Goal: Task Accomplishment & Management: Manage account settings

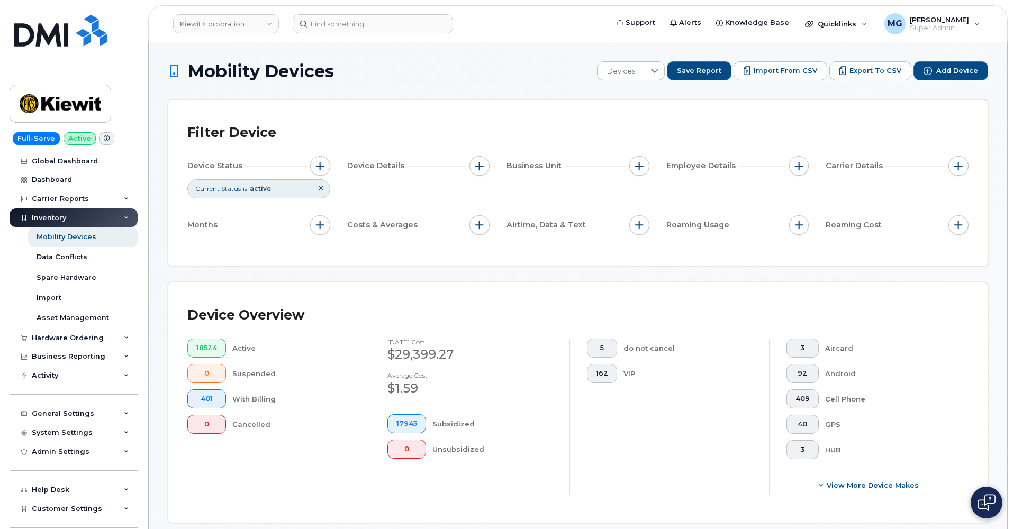
scroll to position [423, 0]
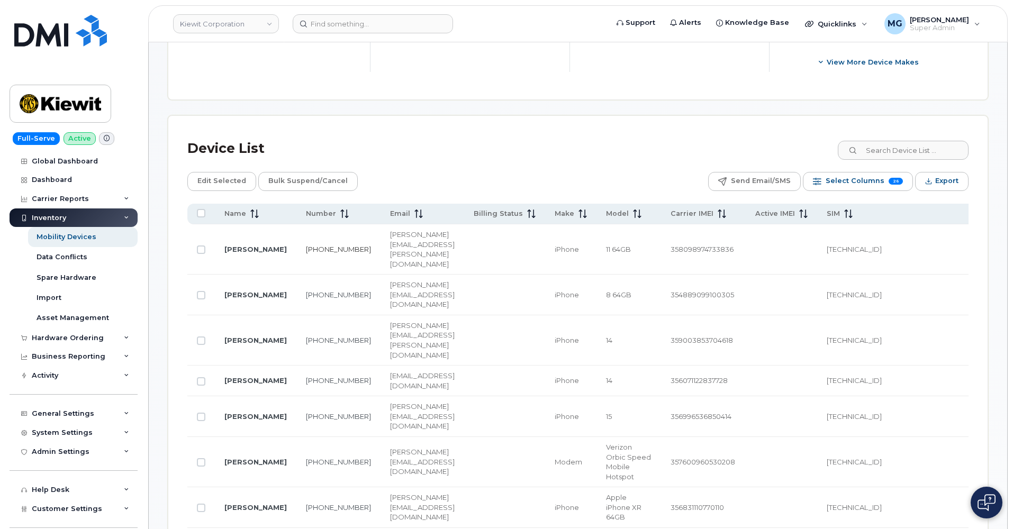
click at [322, 245] on link "201-206-0052" at bounding box center [338, 249] width 65 height 8
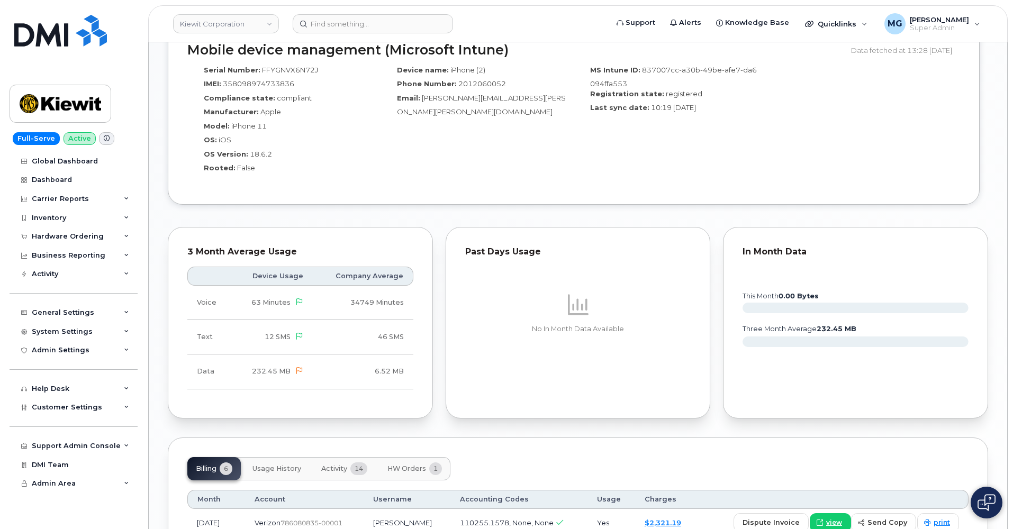
scroll to position [823, 0]
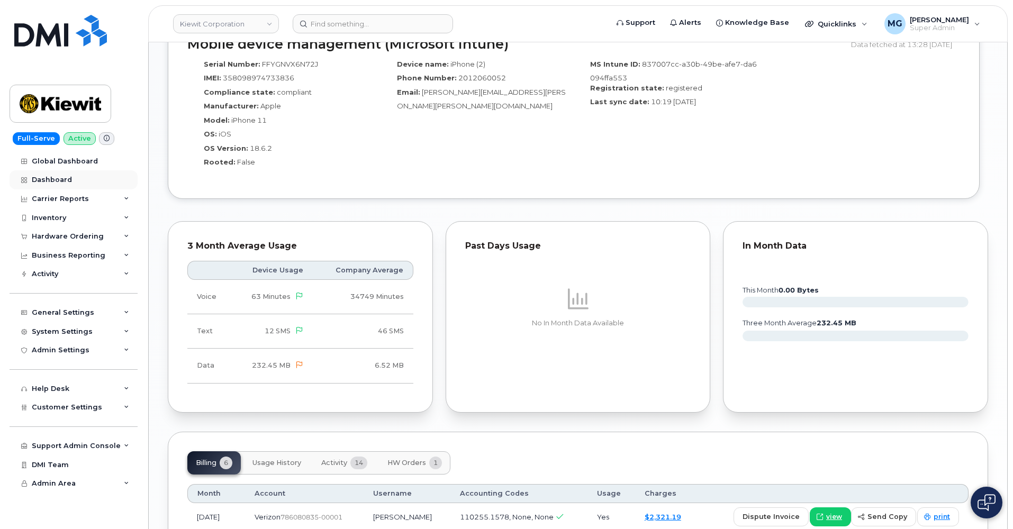
click at [63, 177] on div "Dashboard" at bounding box center [52, 180] width 40 height 8
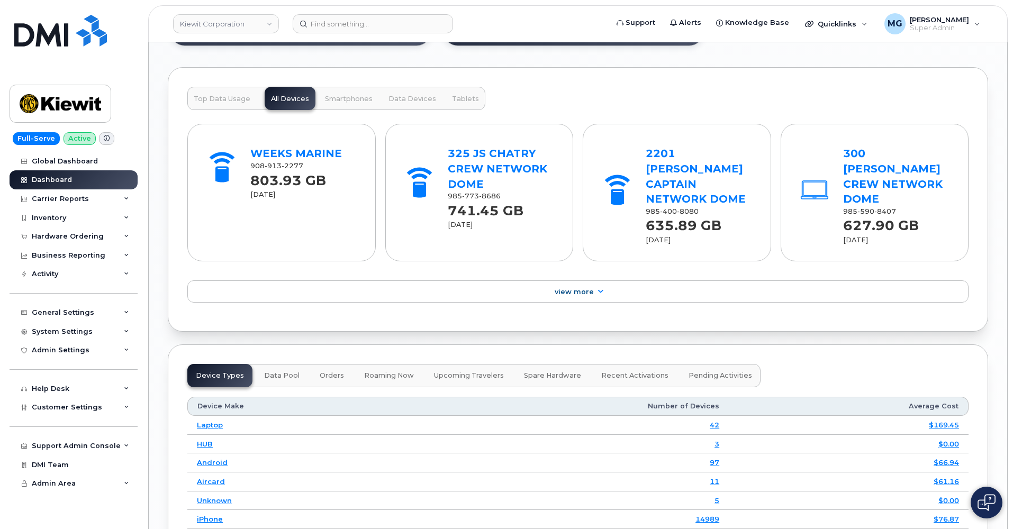
scroll to position [1207, 0]
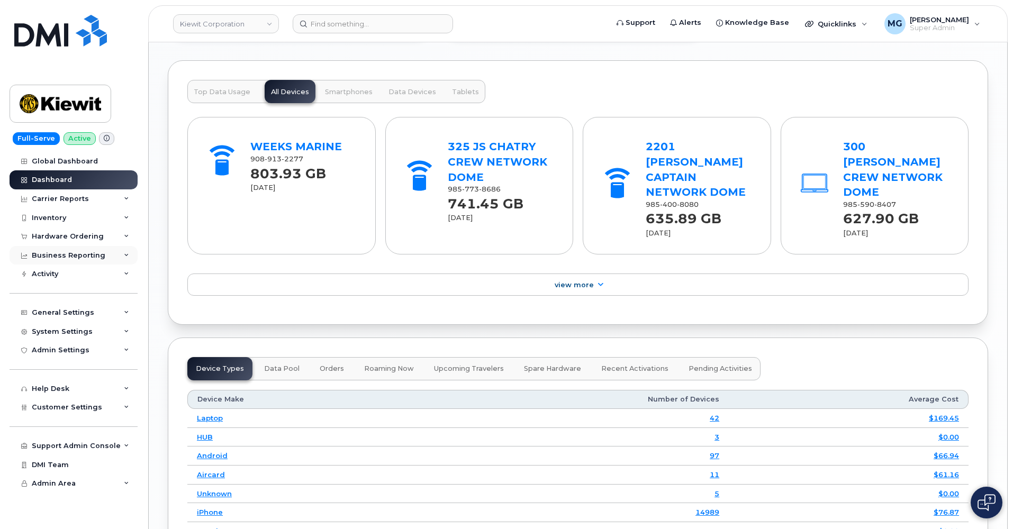
click at [79, 255] on div "Business Reporting" at bounding box center [69, 255] width 74 height 8
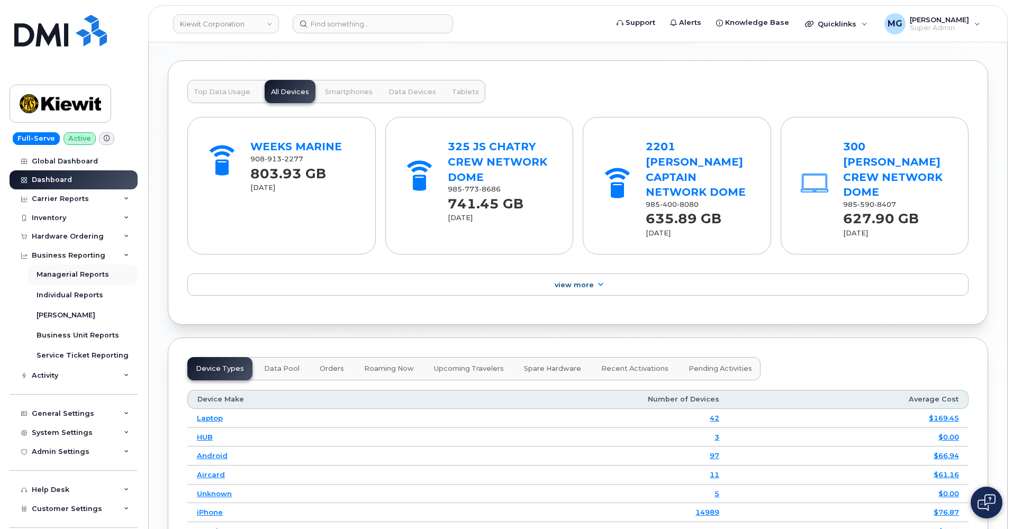
click at [77, 271] on div "Managerial Reports" at bounding box center [73, 275] width 72 height 10
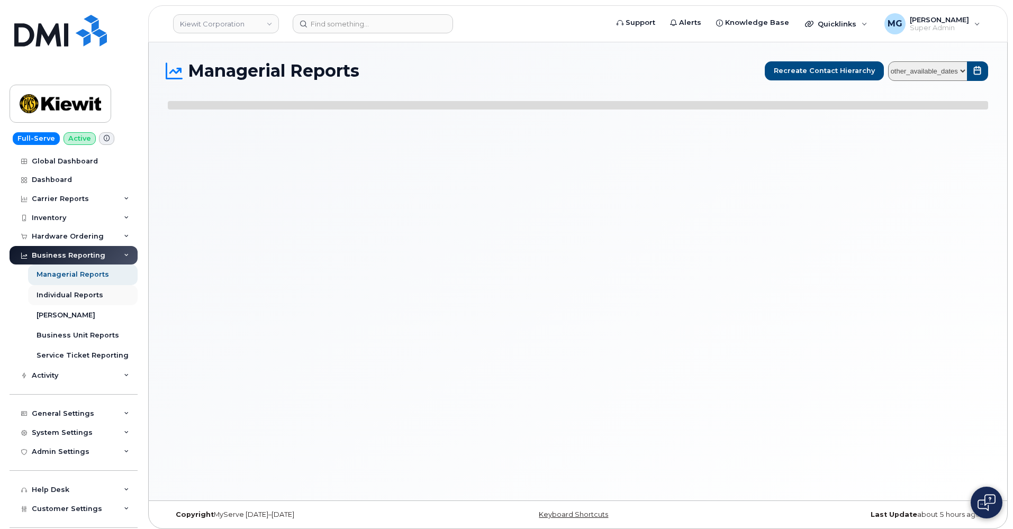
select select
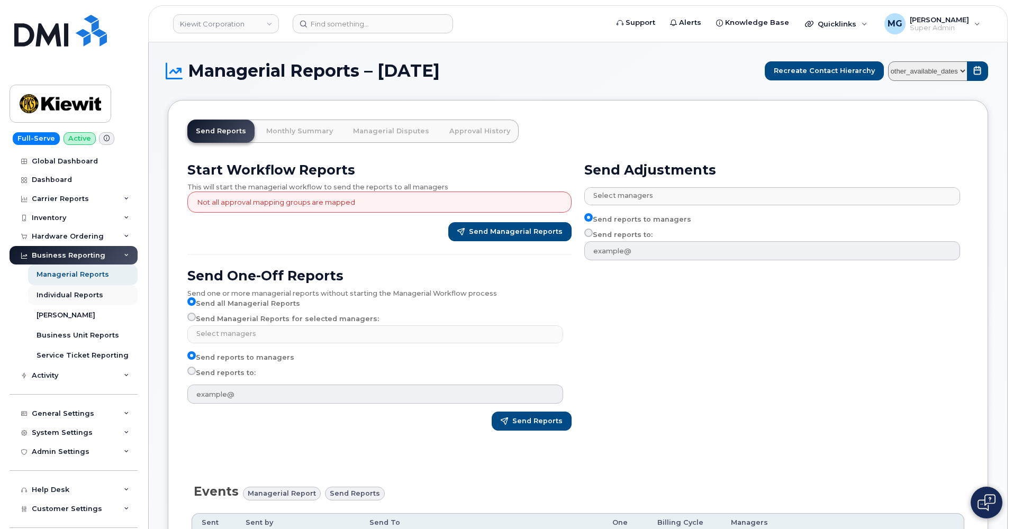
click at [70, 290] on div "Individual Reports" at bounding box center [70, 295] width 67 height 10
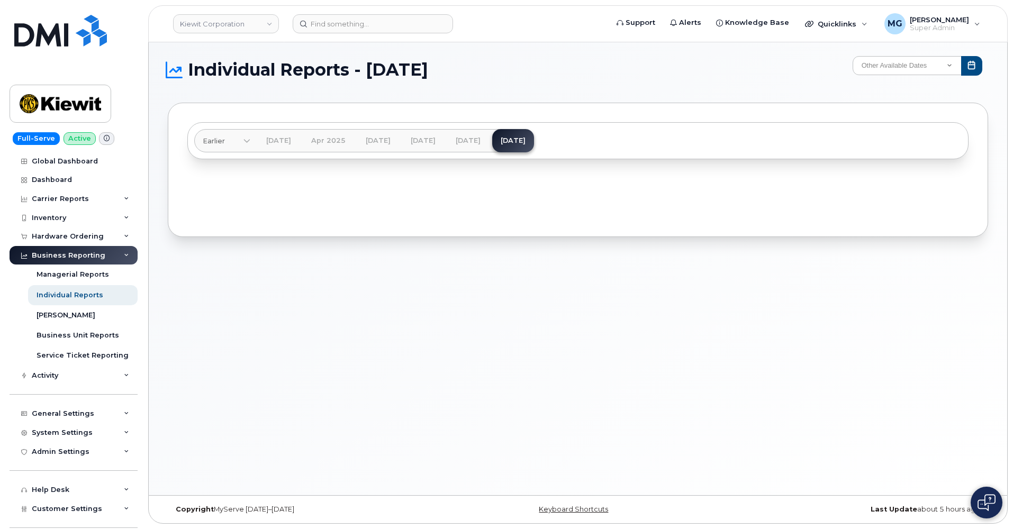
scroll to position [5, 0]
click at [489, 140] on link "Jul 2025" at bounding box center [468, 140] width 42 height 23
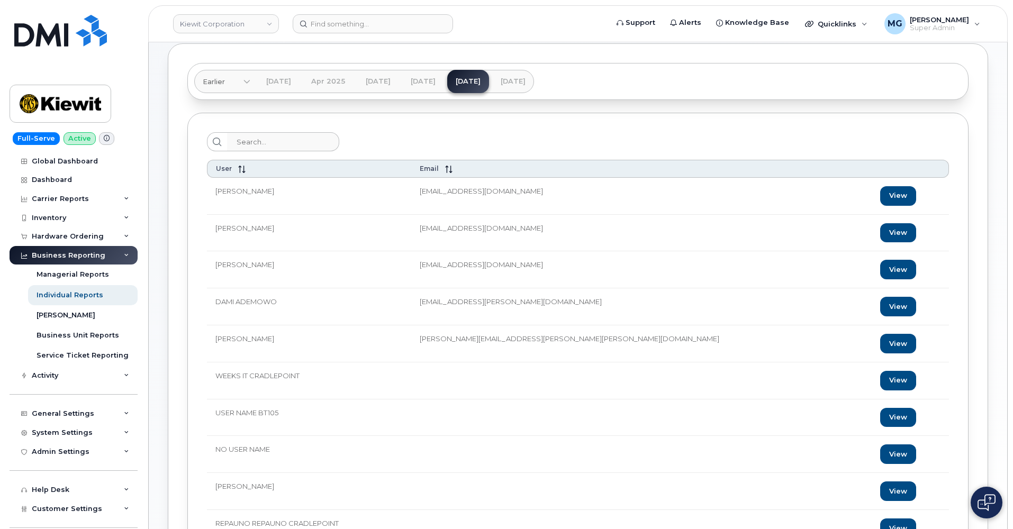
scroll to position [12, 0]
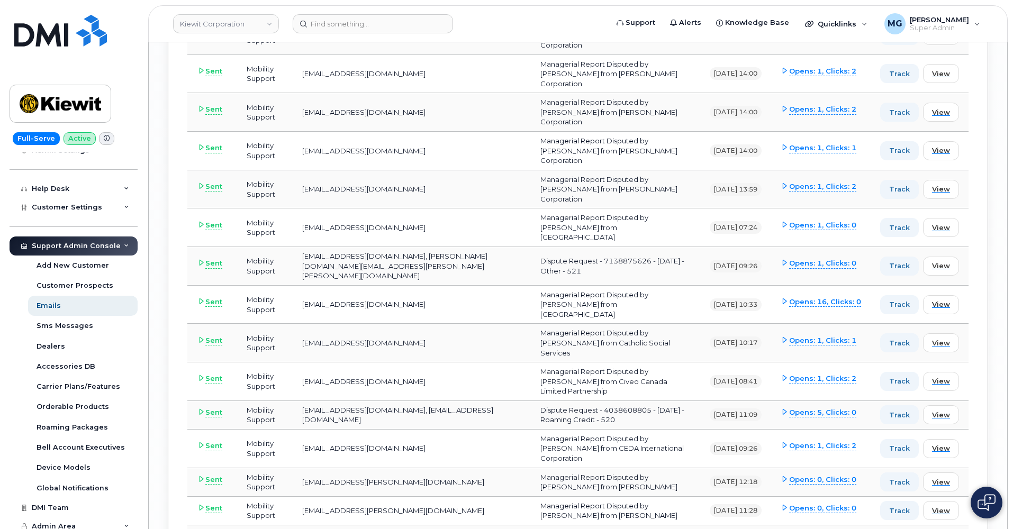
scroll to position [3028, 0]
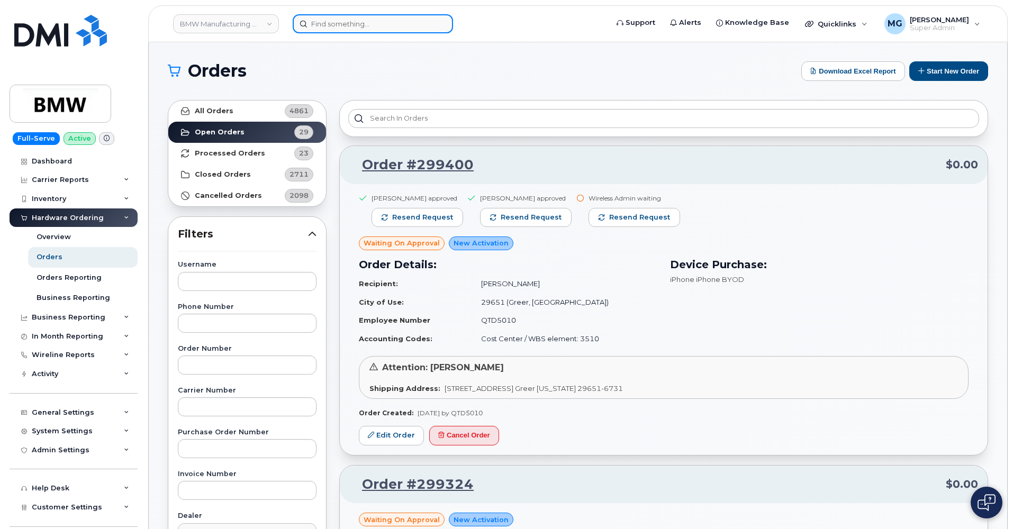
click at [317, 23] on input at bounding box center [373, 23] width 160 height 19
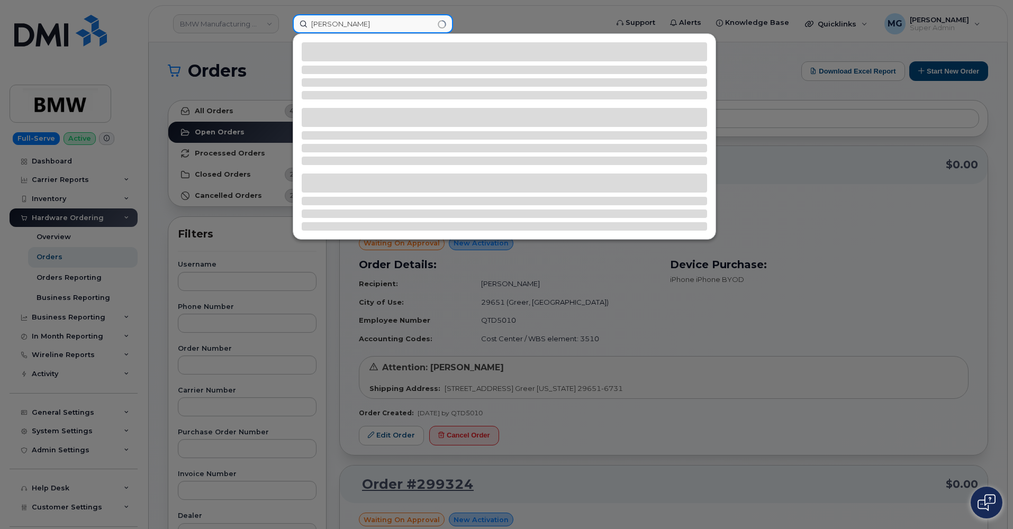
type input "Adam Broomhil"
click at [123, 71] on div at bounding box center [506, 264] width 1013 height 529
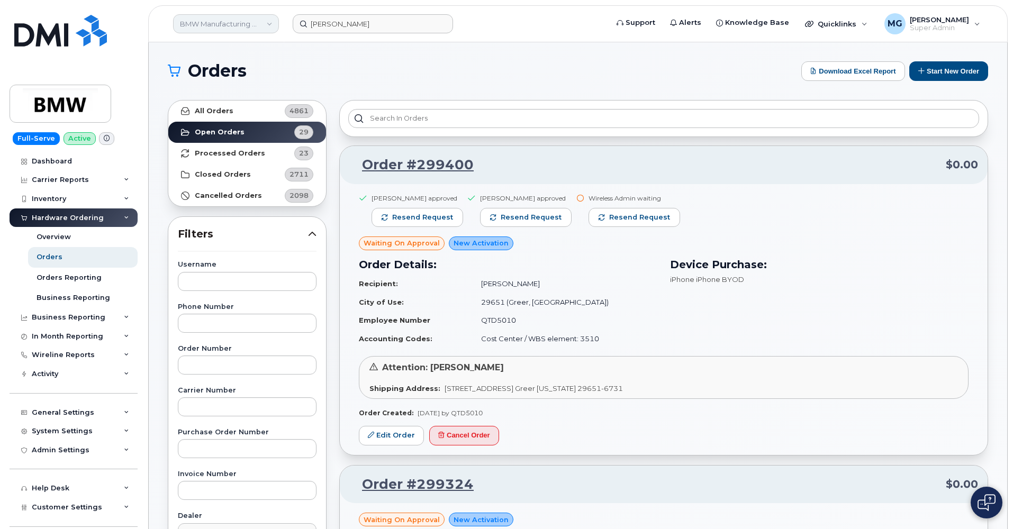
click at [238, 23] on link "BMW Manufacturing Co LLC" at bounding box center [226, 23] width 106 height 19
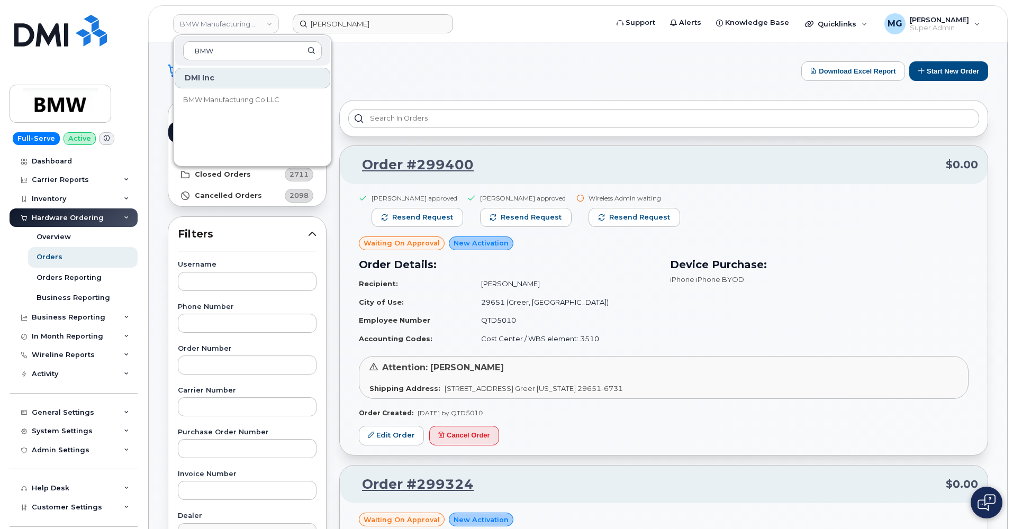
type input "BMW"
click at [103, 64] on link at bounding box center [61, 45] width 102 height 60
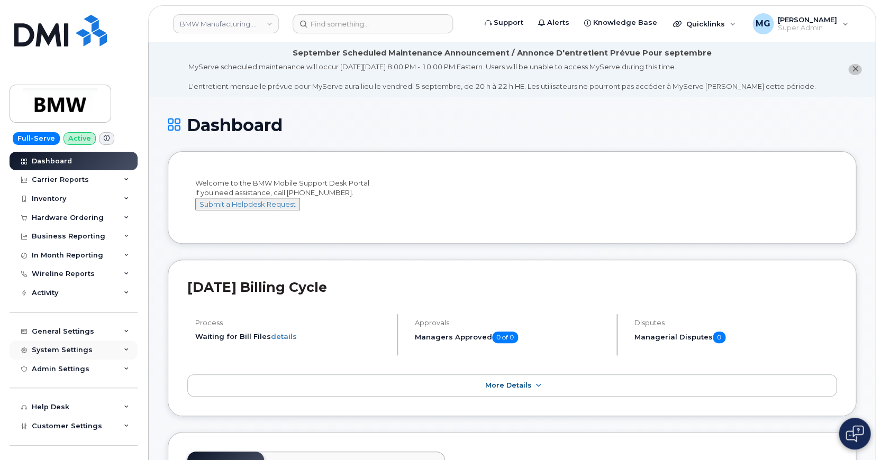
click at [53, 346] on div "System Settings" at bounding box center [62, 350] width 61 height 8
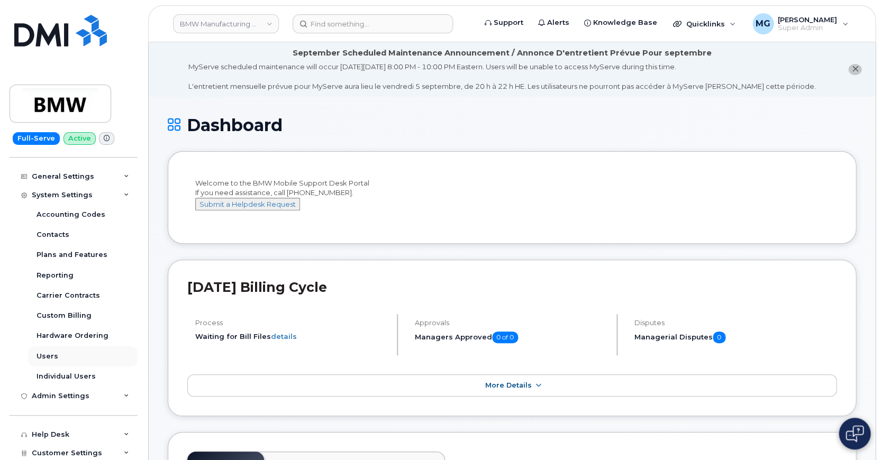
scroll to position [166, 0]
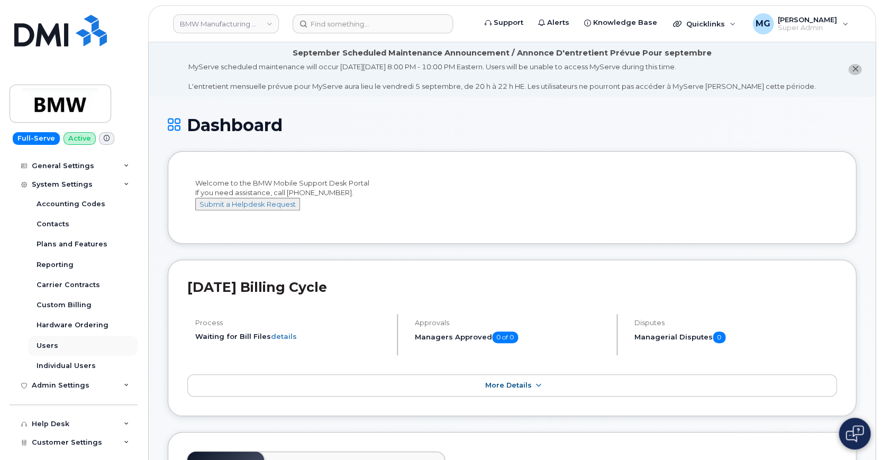
click at [52, 342] on div "Users" at bounding box center [48, 346] width 22 height 10
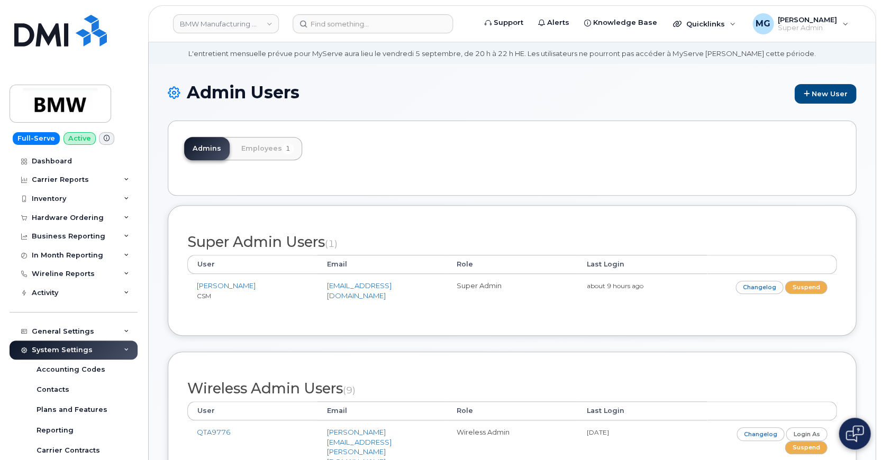
scroll to position [35, 0]
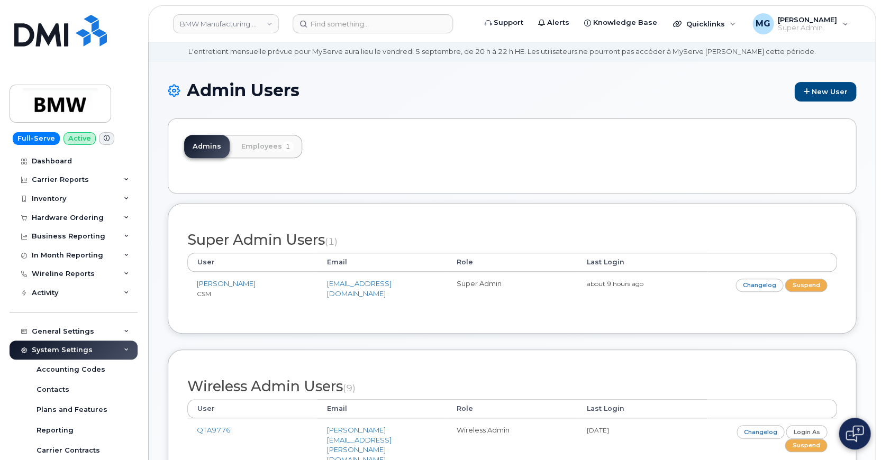
click at [262, 143] on link "Employees 1" at bounding box center [267, 146] width 69 height 23
click at [260, 158] on link "Employees 1" at bounding box center [267, 146] width 69 height 23
click at [127, 70] on div "Full-Serve Active Dashboard Carrier Reports Monthly Billing Data Daily Data Poo…" at bounding box center [71, 230] width 143 height 460
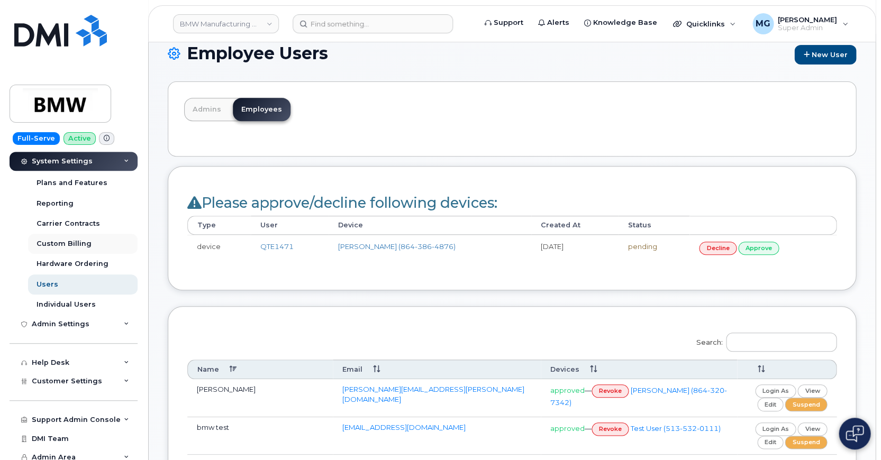
scroll to position [74, 0]
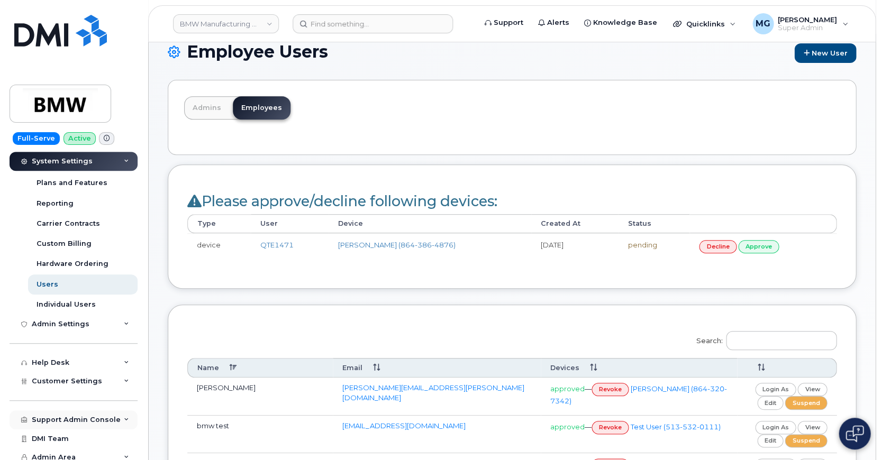
click at [67, 416] on div "Support Admin Console" at bounding box center [76, 420] width 89 height 8
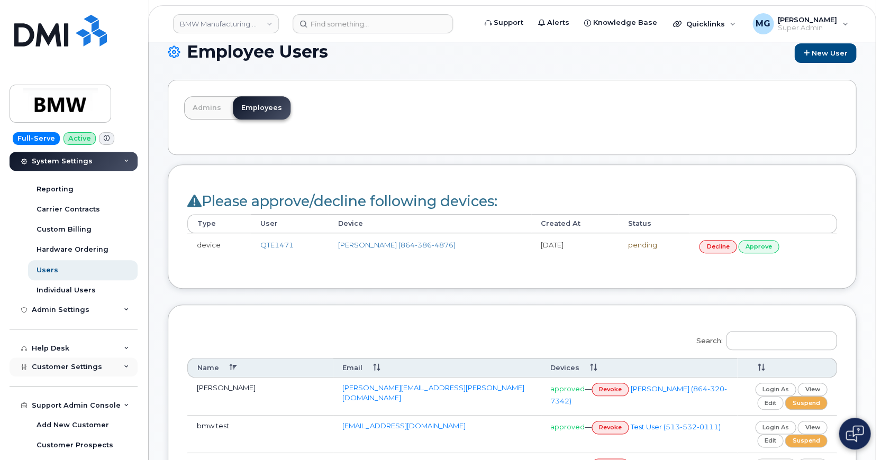
scroll to position [235, 0]
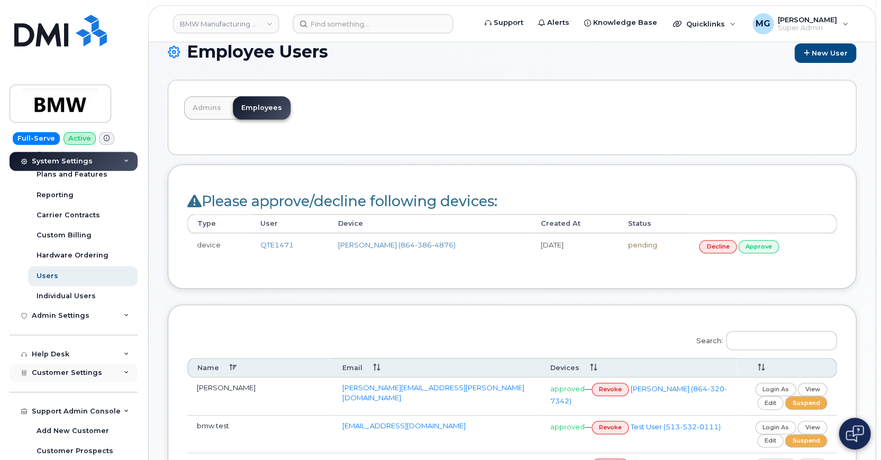
click at [69, 369] on span "Customer Settings" at bounding box center [67, 373] width 70 height 8
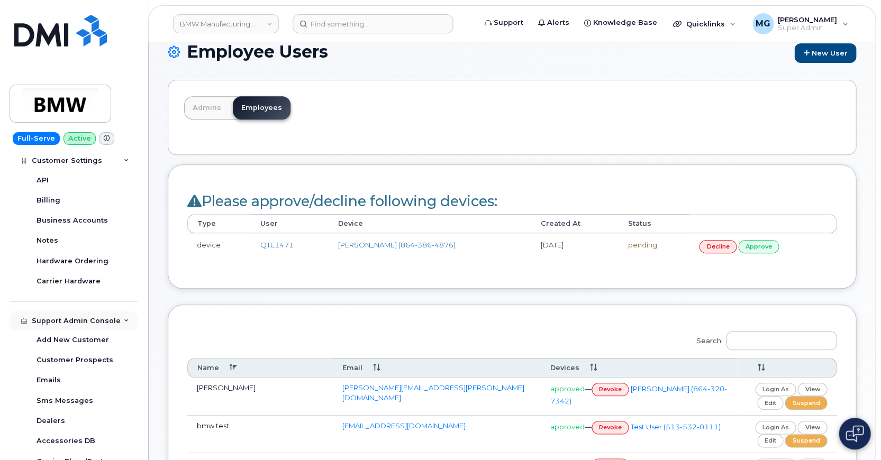
scroll to position [634, 0]
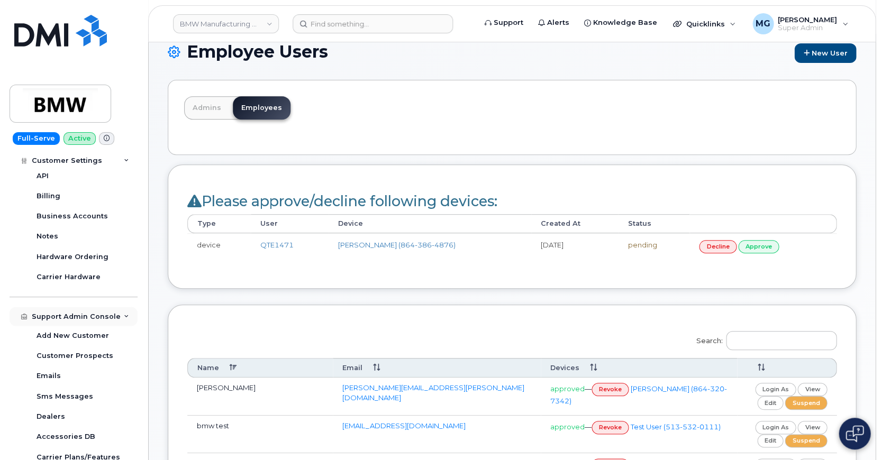
click at [124, 314] on icon at bounding box center [126, 316] width 5 height 5
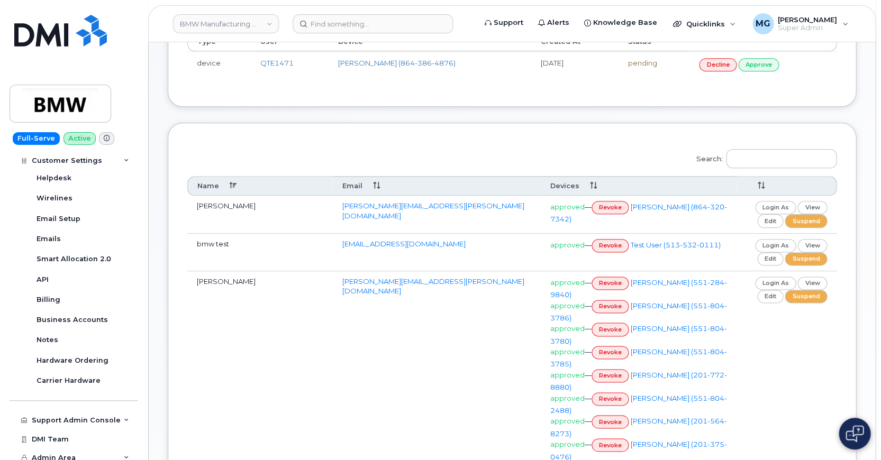
scroll to position [278, 0]
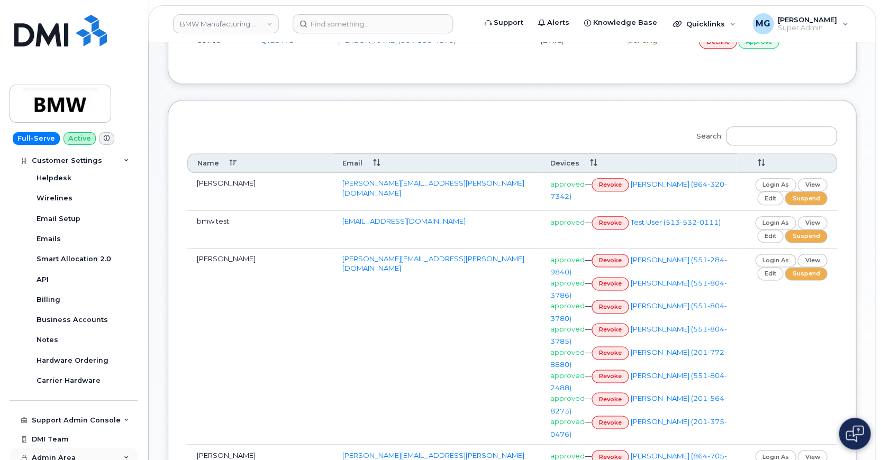
click at [103, 448] on div "Admin Area" at bounding box center [74, 457] width 128 height 19
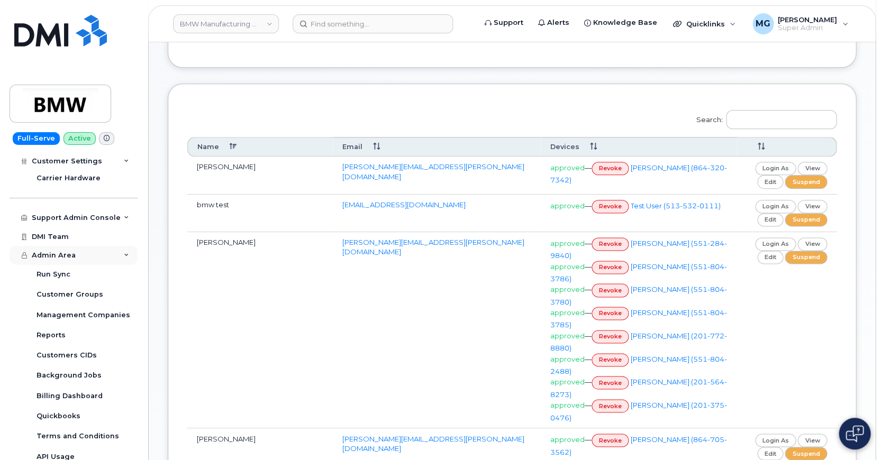
scroll to position [299, 0]
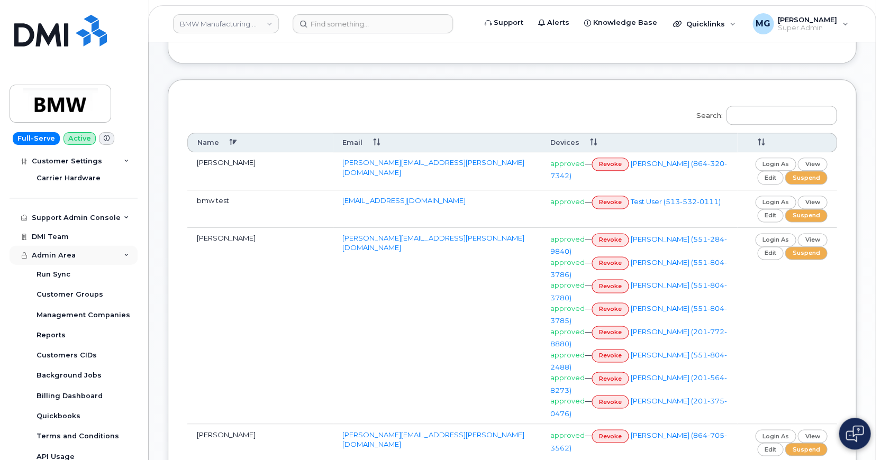
click at [123, 245] on div "Admin Area" at bounding box center [74, 254] width 128 height 19
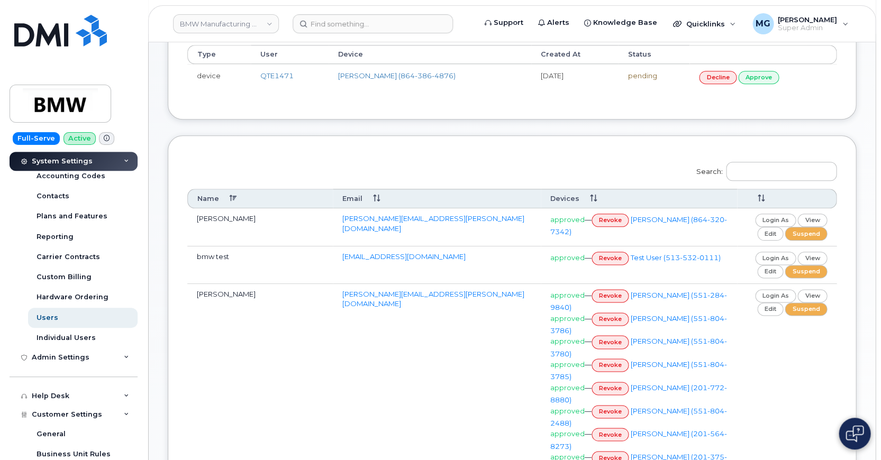
scroll to position [248, 0]
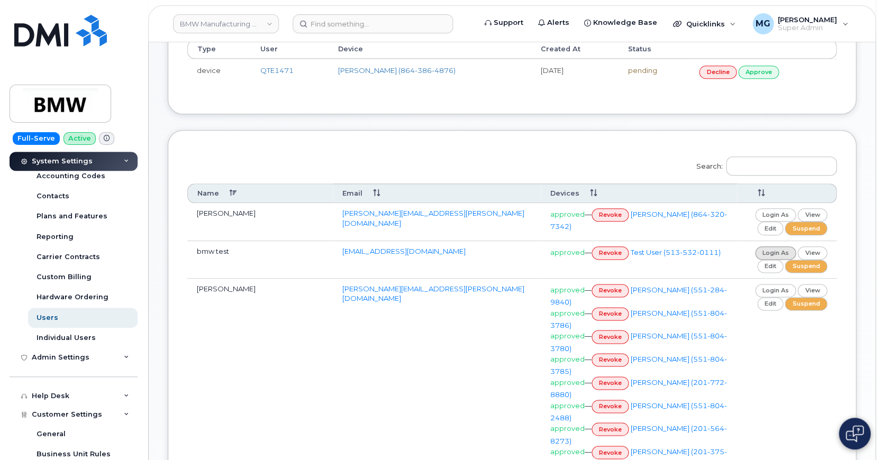
click at [771, 247] on link "login as" at bounding box center [775, 253] width 41 height 13
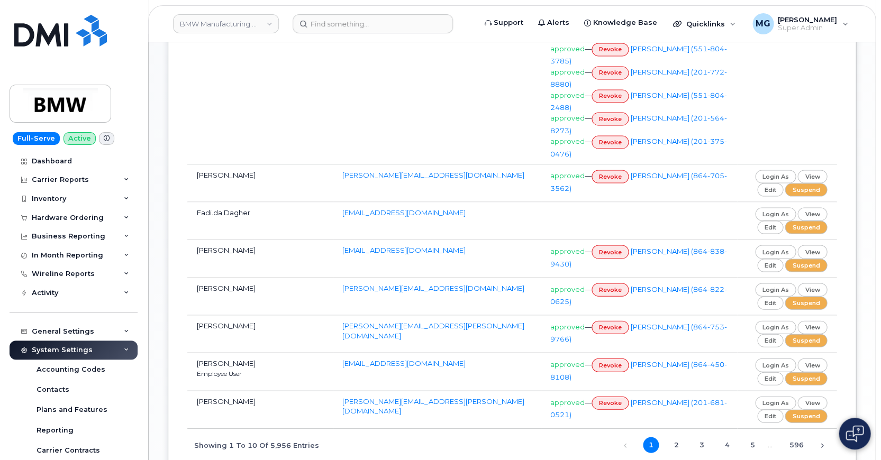
scroll to position [558, 0]
click at [773, 170] on link "login as" at bounding box center [775, 176] width 41 height 13
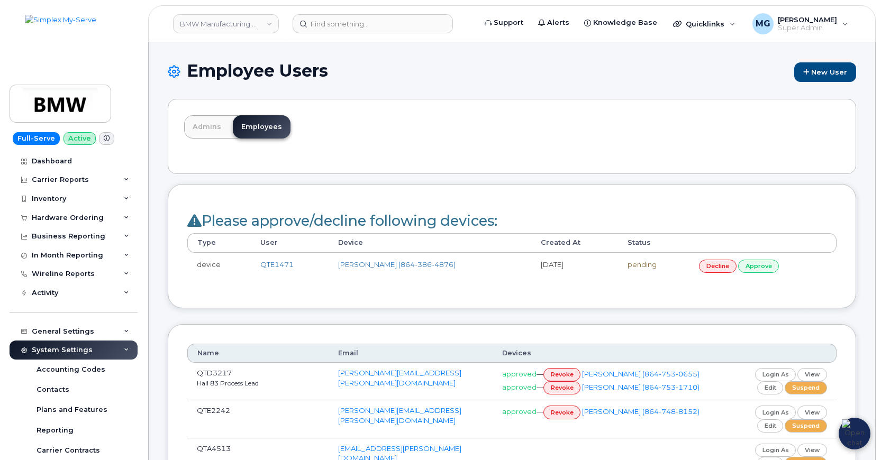
click at [768, 344] on th at bounding box center [789, 353] width 96 height 19
click at [771, 344] on th at bounding box center [789, 353] width 96 height 19
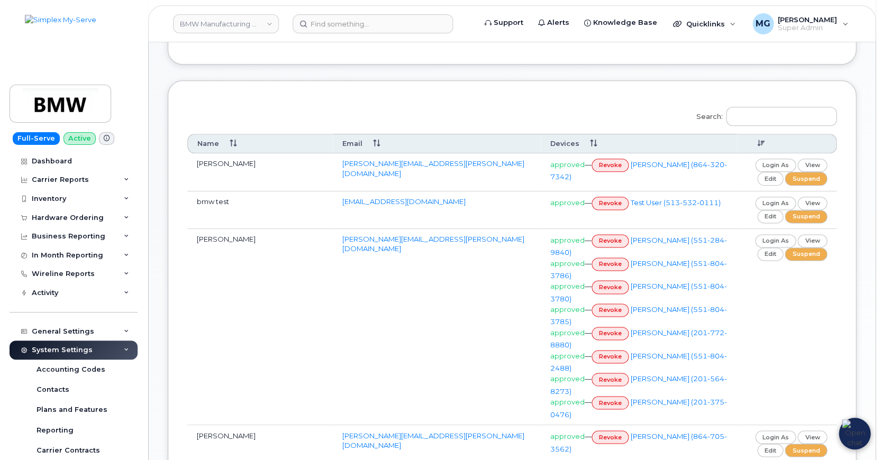
scroll to position [296, 0]
click at [657, 103] on div "Search: Name Email Devices" at bounding box center [511, 413] width 649 height 622
click at [775, 163] on link "login as" at bounding box center [775, 166] width 41 height 13
